Goal: Task Accomplishment & Management: Manage account settings

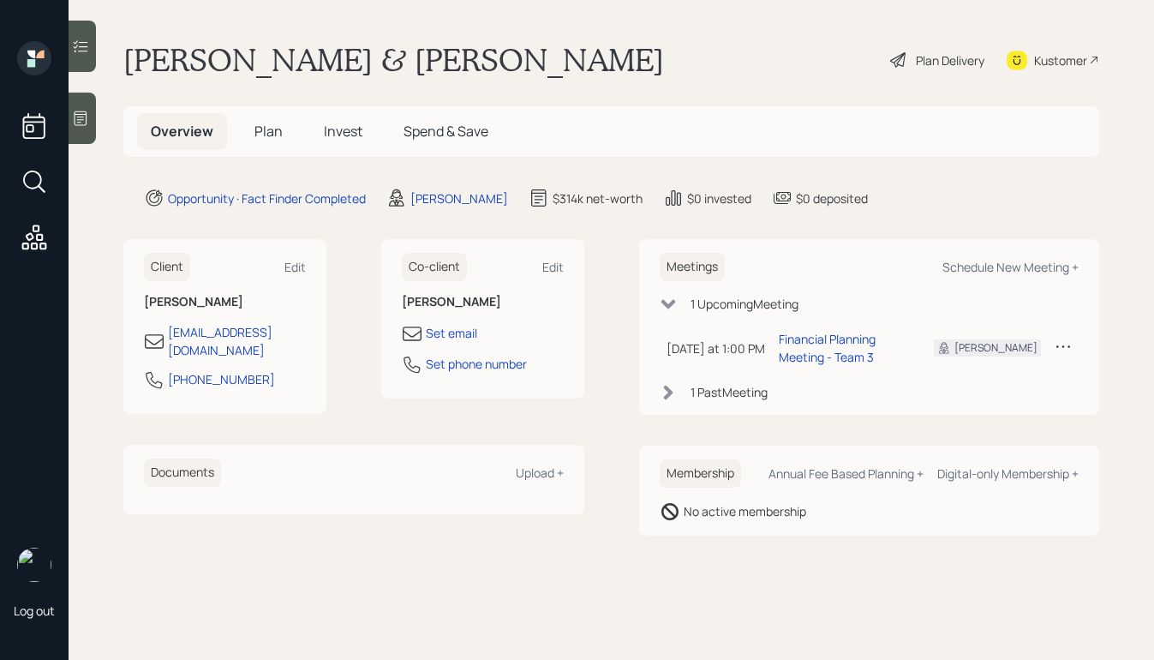
click at [273, 130] on span "Plan" at bounding box center [268, 131] width 28 height 19
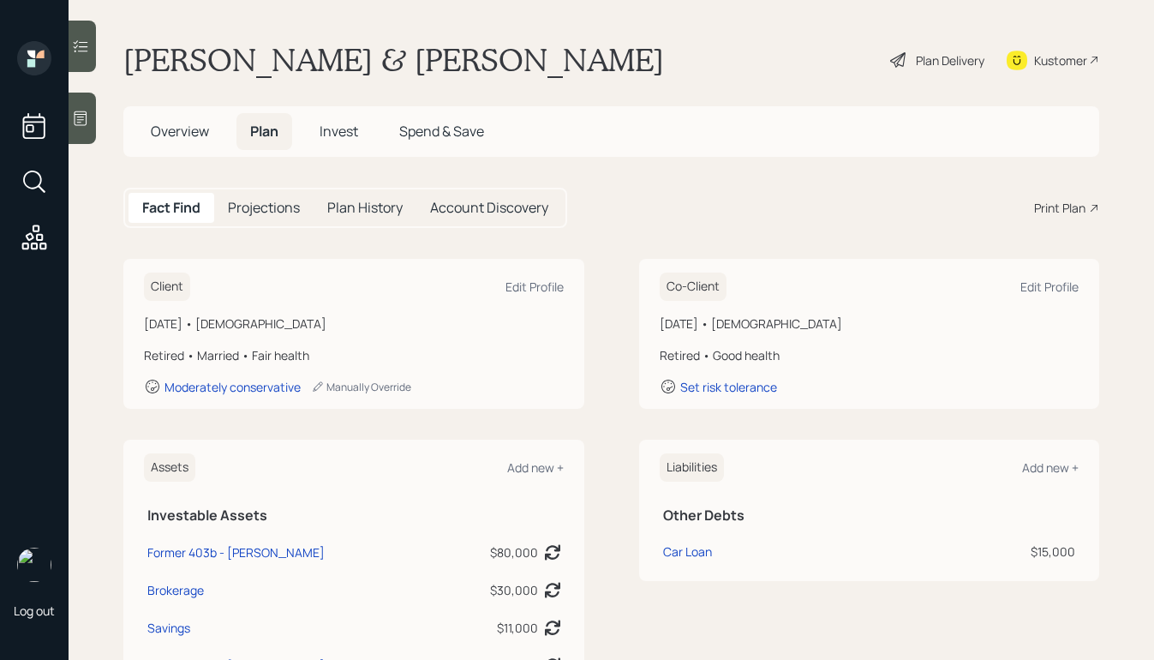
click at [366, 128] on h5 "Invest" at bounding box center [339, 131] width 66 height 37
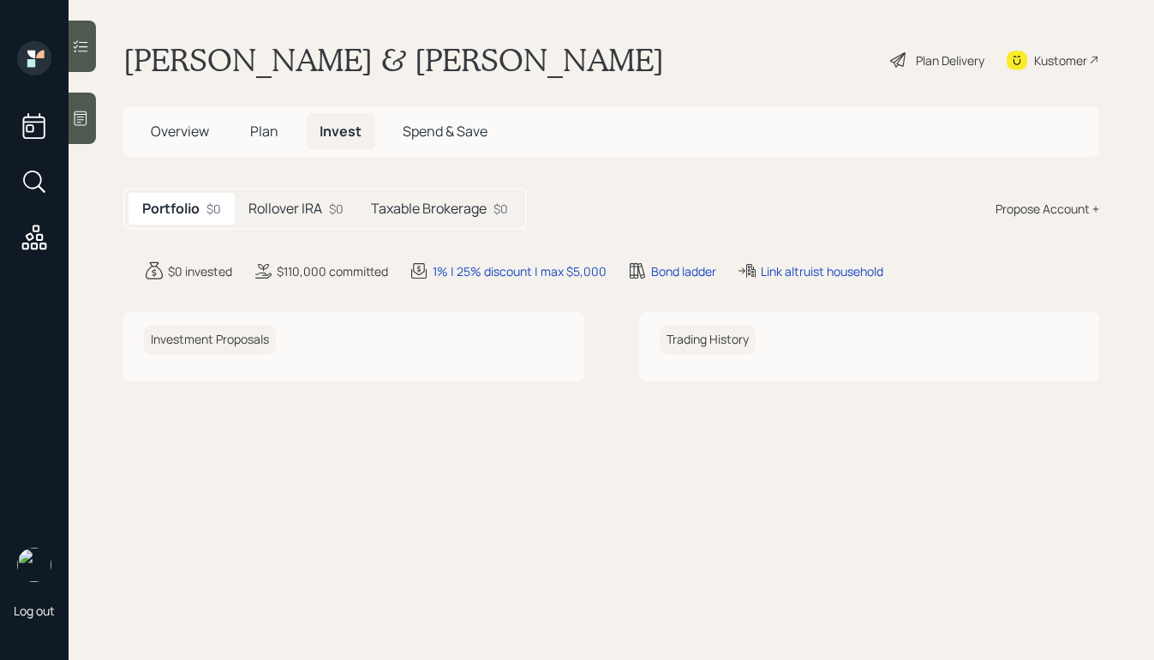
click at [355, 135] on span "Invest" at bounding box center [340, 131] width 42 height 19
click at [282, 216] on h5 "Rollover IRA" at bounding box center [285, 208] width 74 height 16
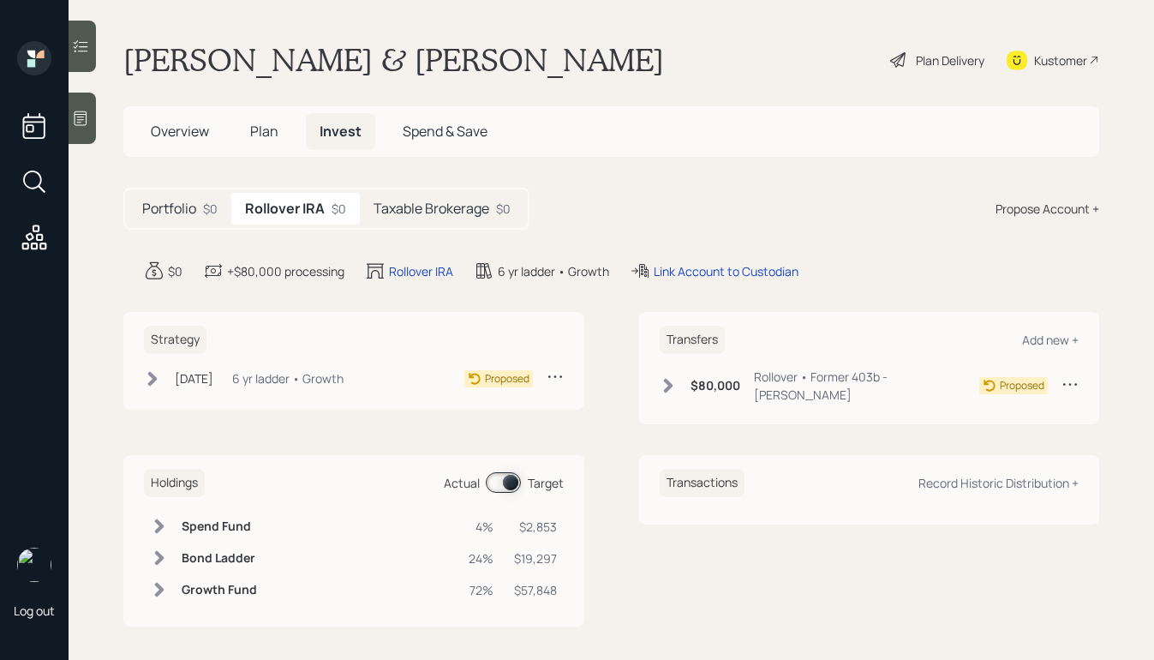
click at [166, 372] on div "[DATE] [DATE] 4:24 PM EDT 6 yr ladder • Growth" at bounding box center [244, 377] width 200 height 21
